Goal: Transaction & Acquisition: Download file/media

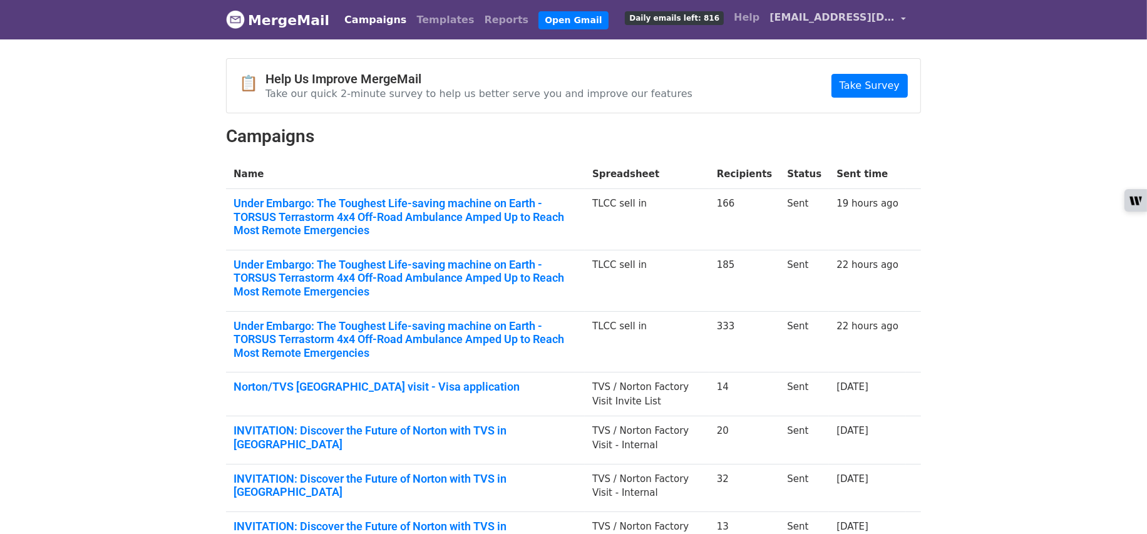
click at [849, 21] on span "[EMAIL_ADDRESS][DOMAIN_NAME]" at bounding box center [832, 17] width 125 height 15
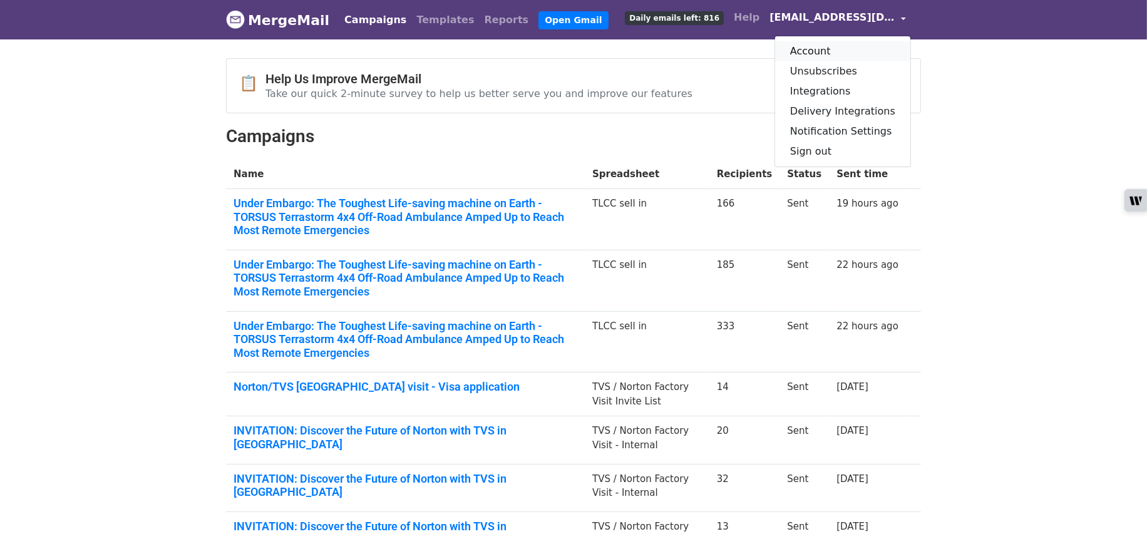
click at [824, 57] on link "Account" at bounding box center [842, 51] width 135 height 20
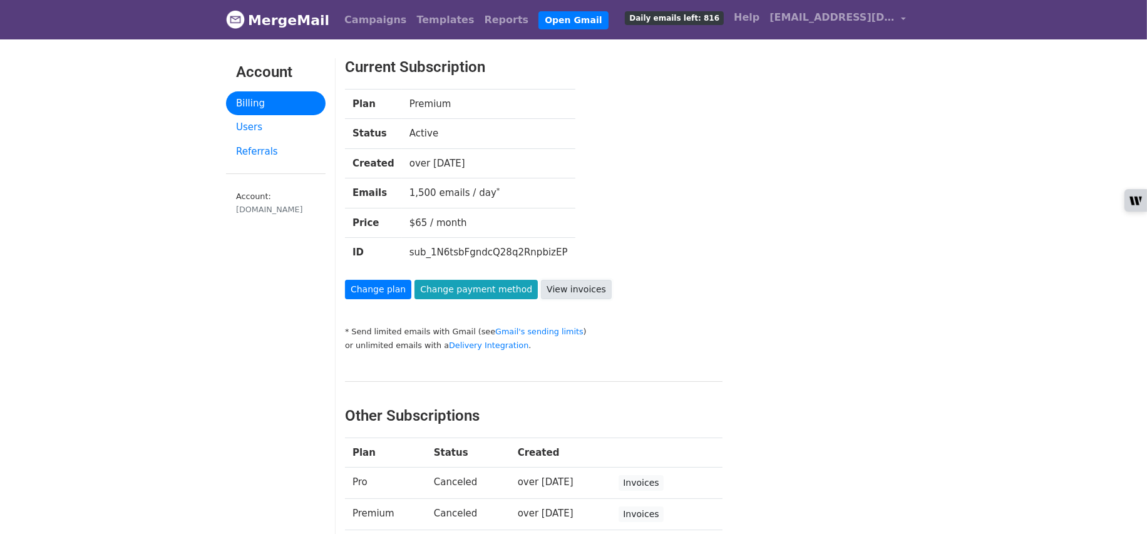
click at [575, 287] on link "View invoices" at bounding box center [576, 289] width 71 height 19
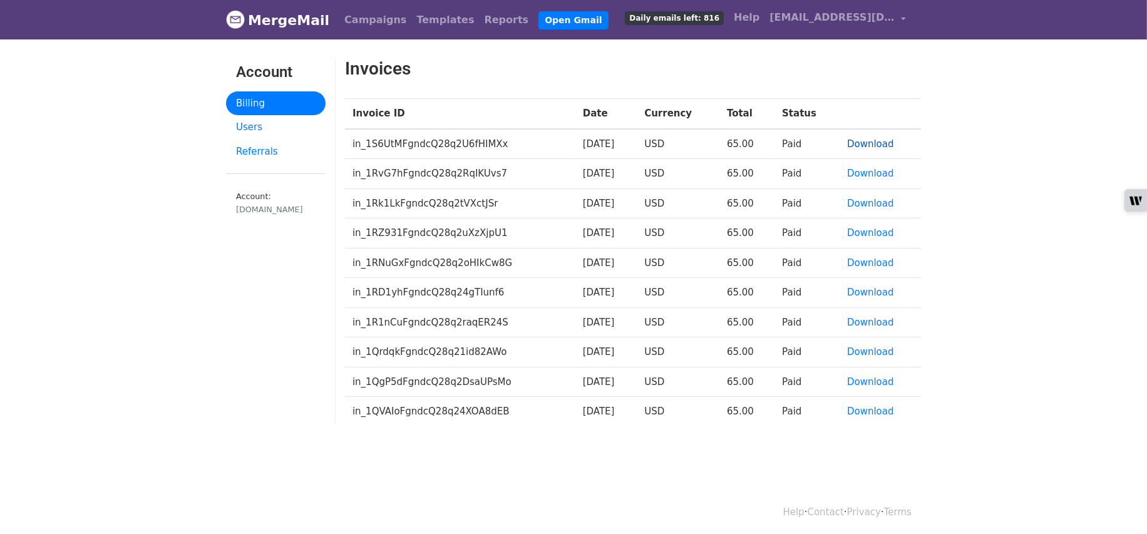
click at [871, 146] on link "Download" at bounding box center [870, 143] width 47 height 11
